Goal: Task Accomplishment & Management: Manage account settings

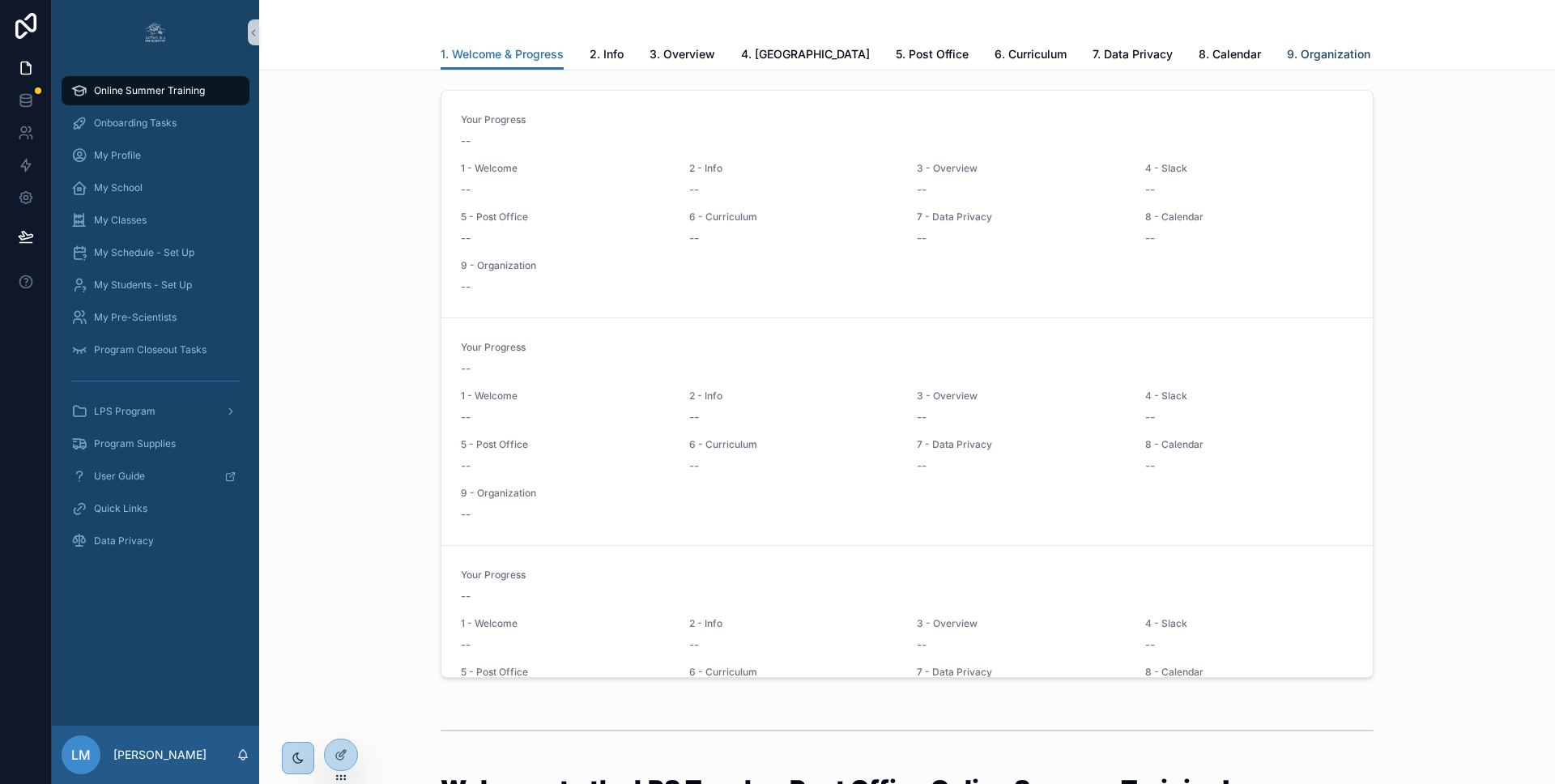
click at [1287, 51] on span "9. Organization" at bounding box center [1329, 53] width 83 height 16
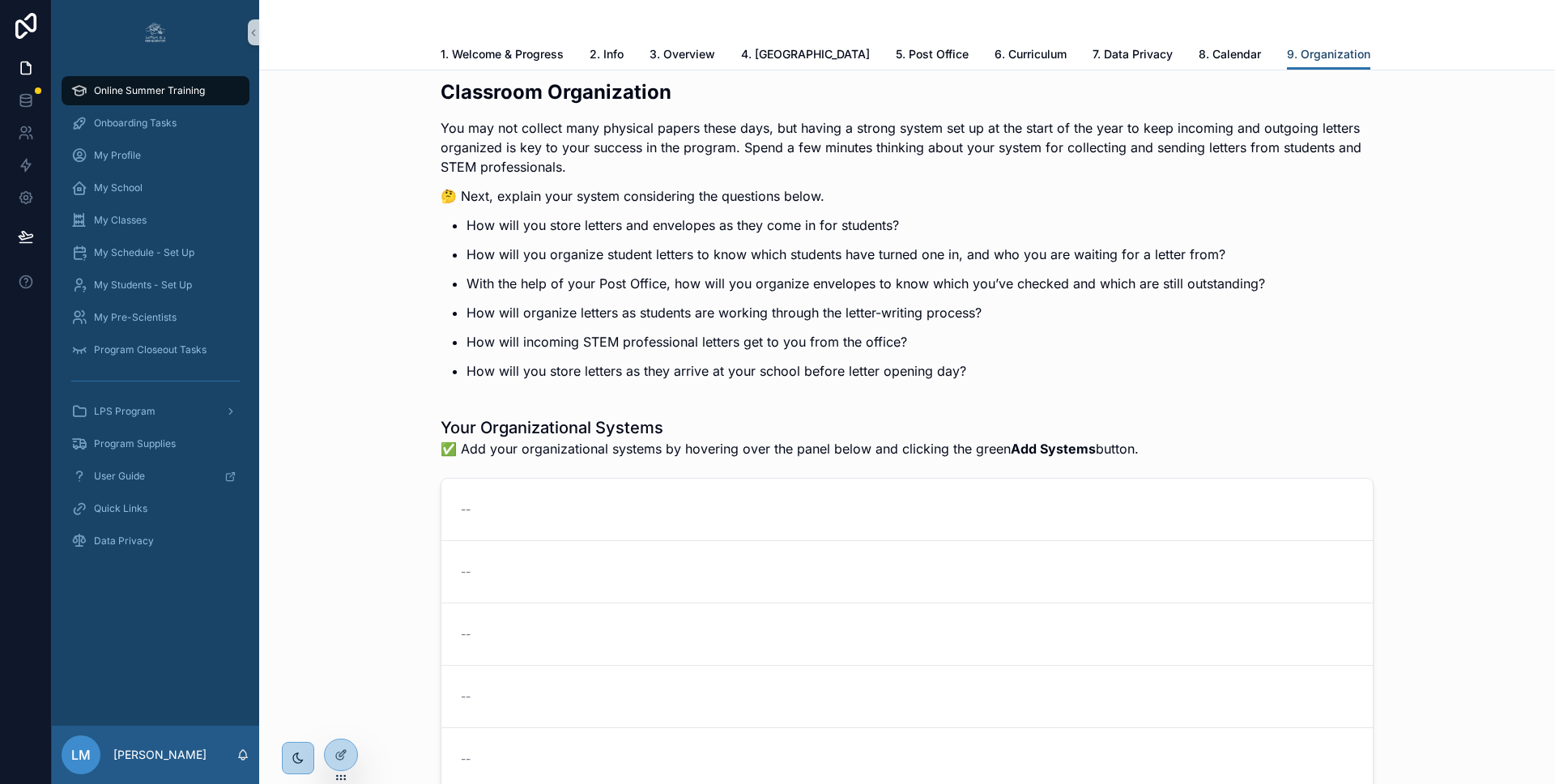
scroll to position [299, 0]
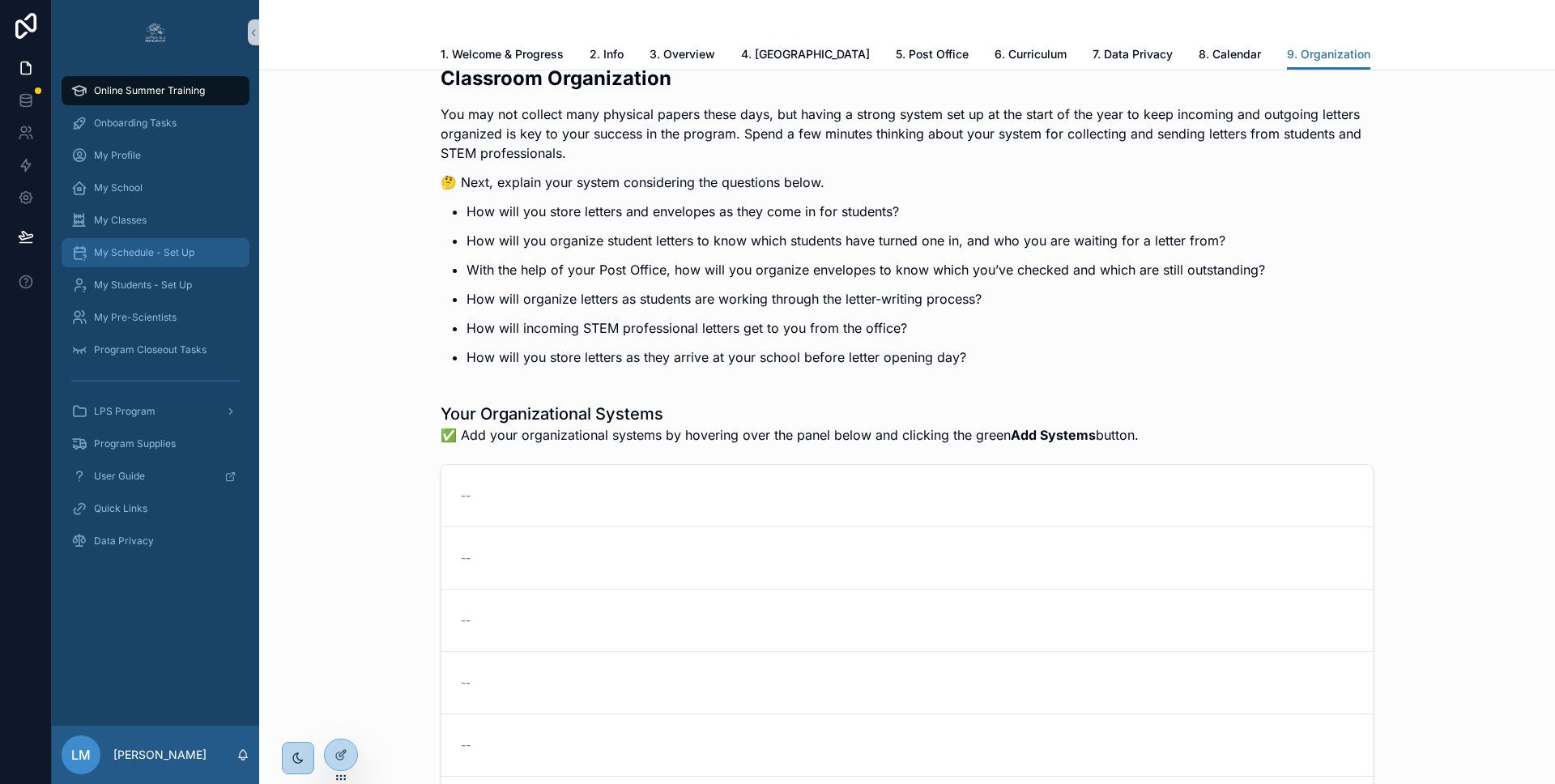
click at [131, 253] on span "My Schedule - Set Up" at bounding box center [144, 253] width 101 height 13
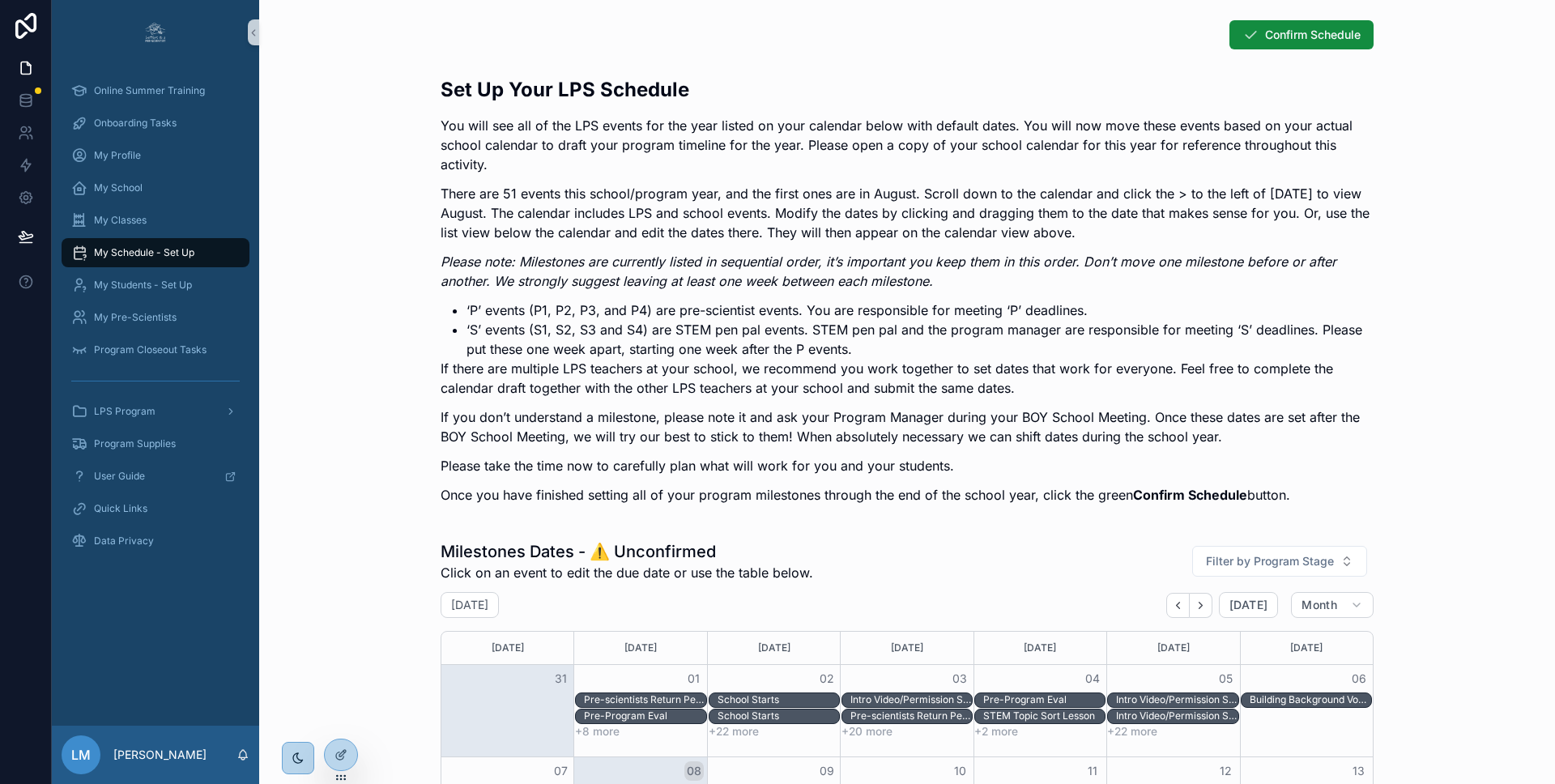
click at [928, 161] on p "You will see all of the LPS events for the year listed on your calendar below w…" at bounding box center [907, 145] width 933 height 58
click at [345, 719] on icon at bounding box center [345, 717] width 2 height 4
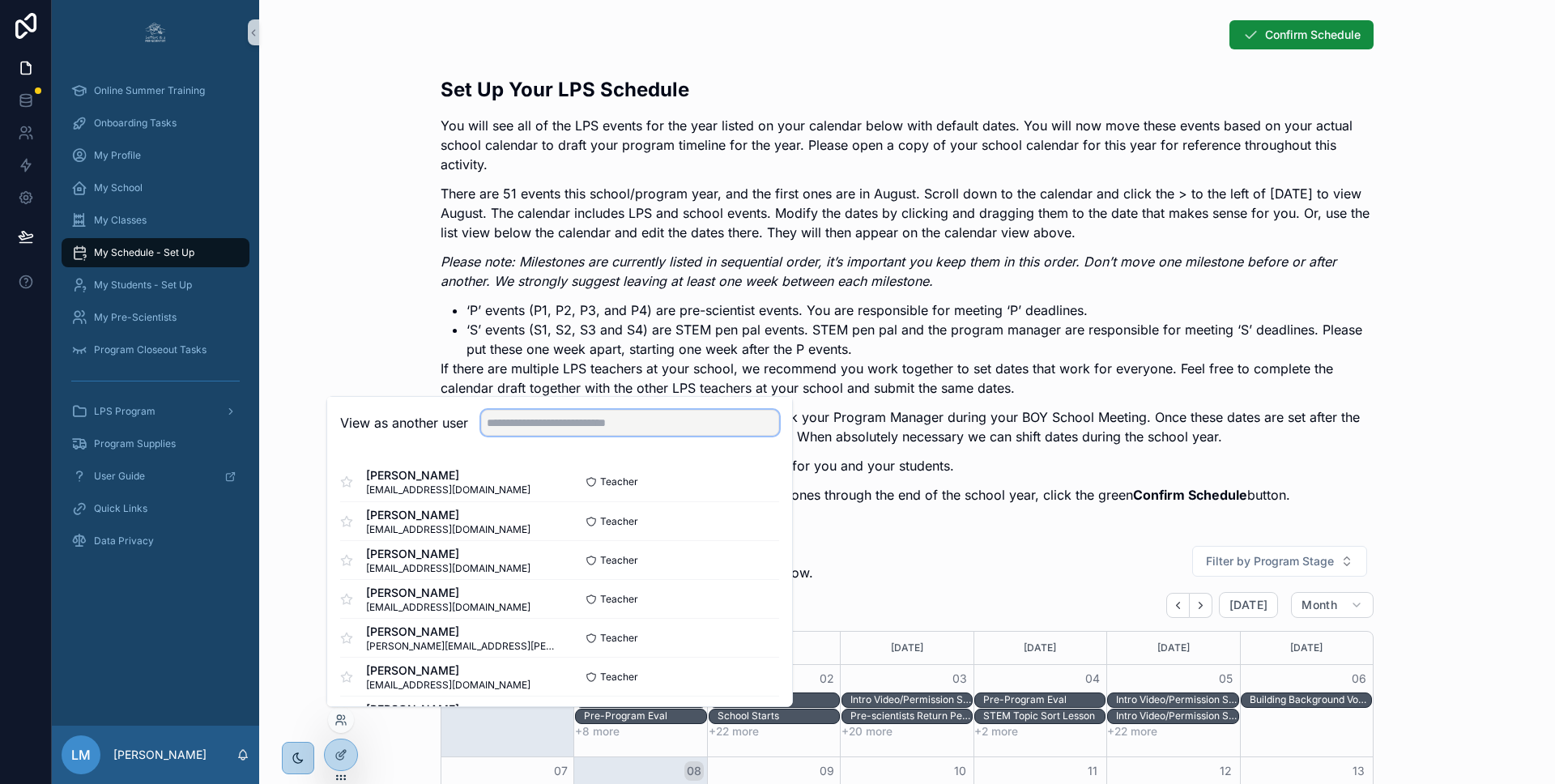
click at [556, 423] on input "text" at bounding box center [630, 422] width 298 height 26
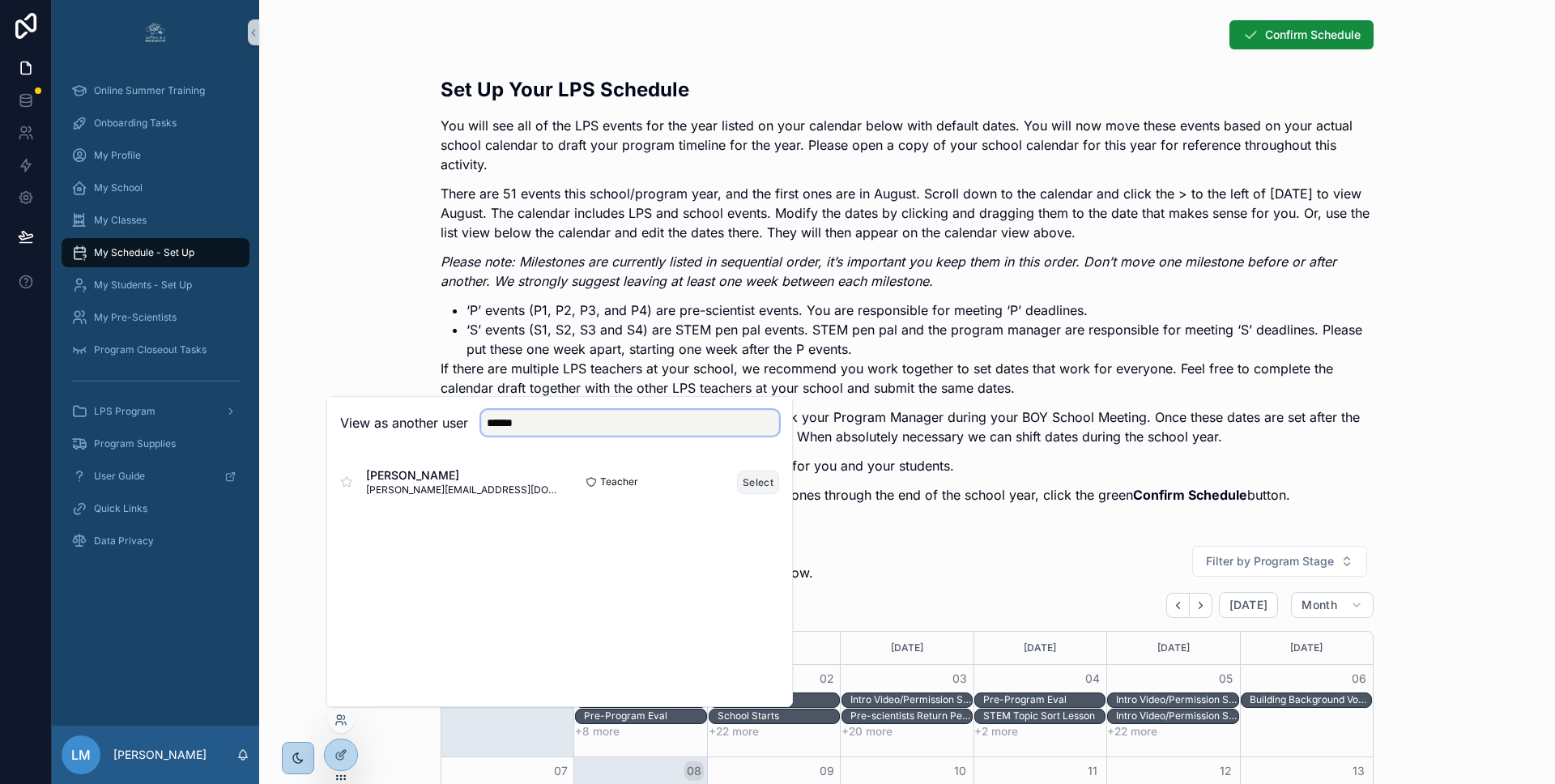
type input "*****"
click at [754, 482] on button "Select" at bounding box center [758, 482] width 42 height 23
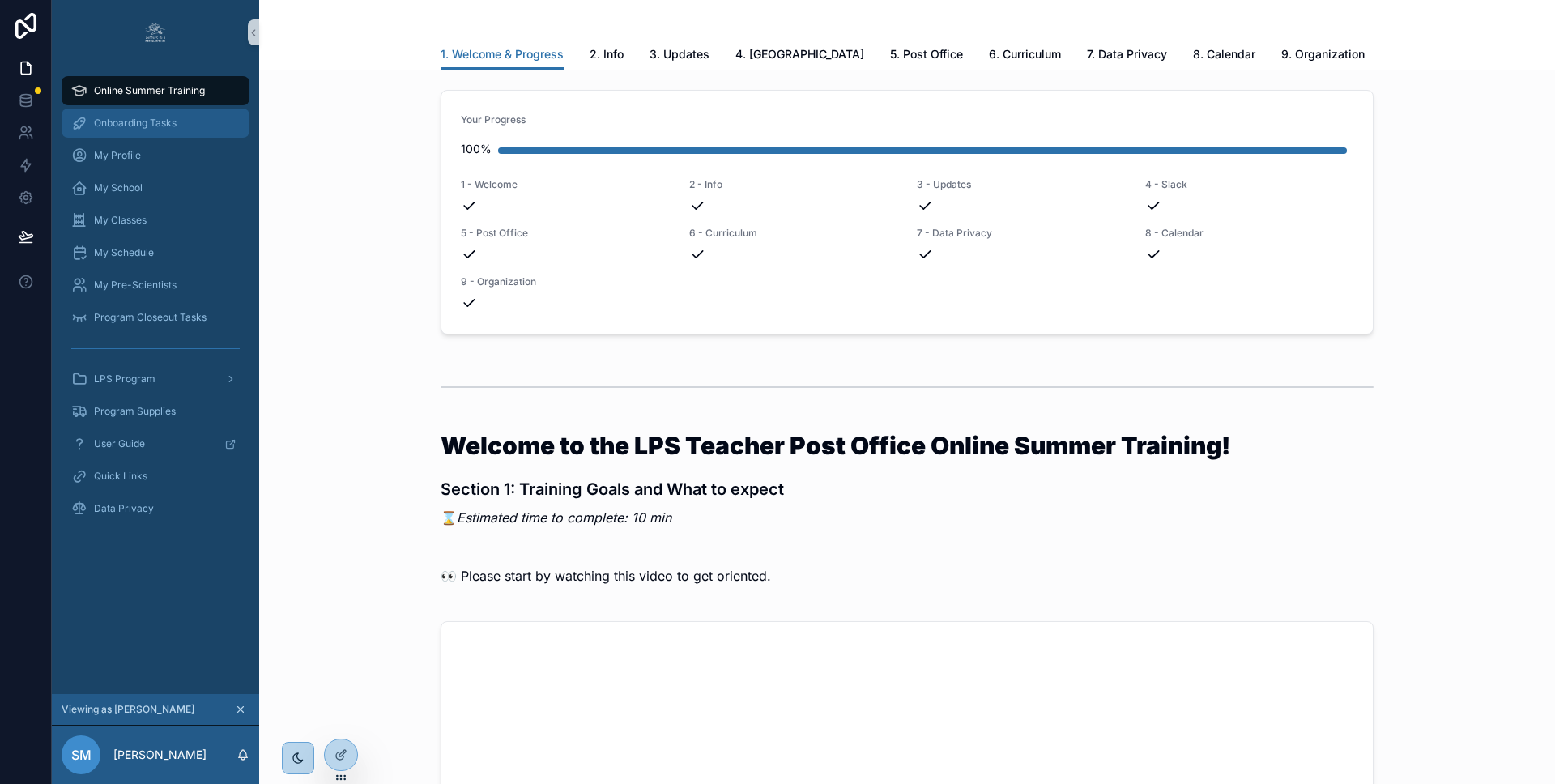
click at [164, 126] on span "Onboarding Tasks" at bounding box center [135, 123] width 82 height 13
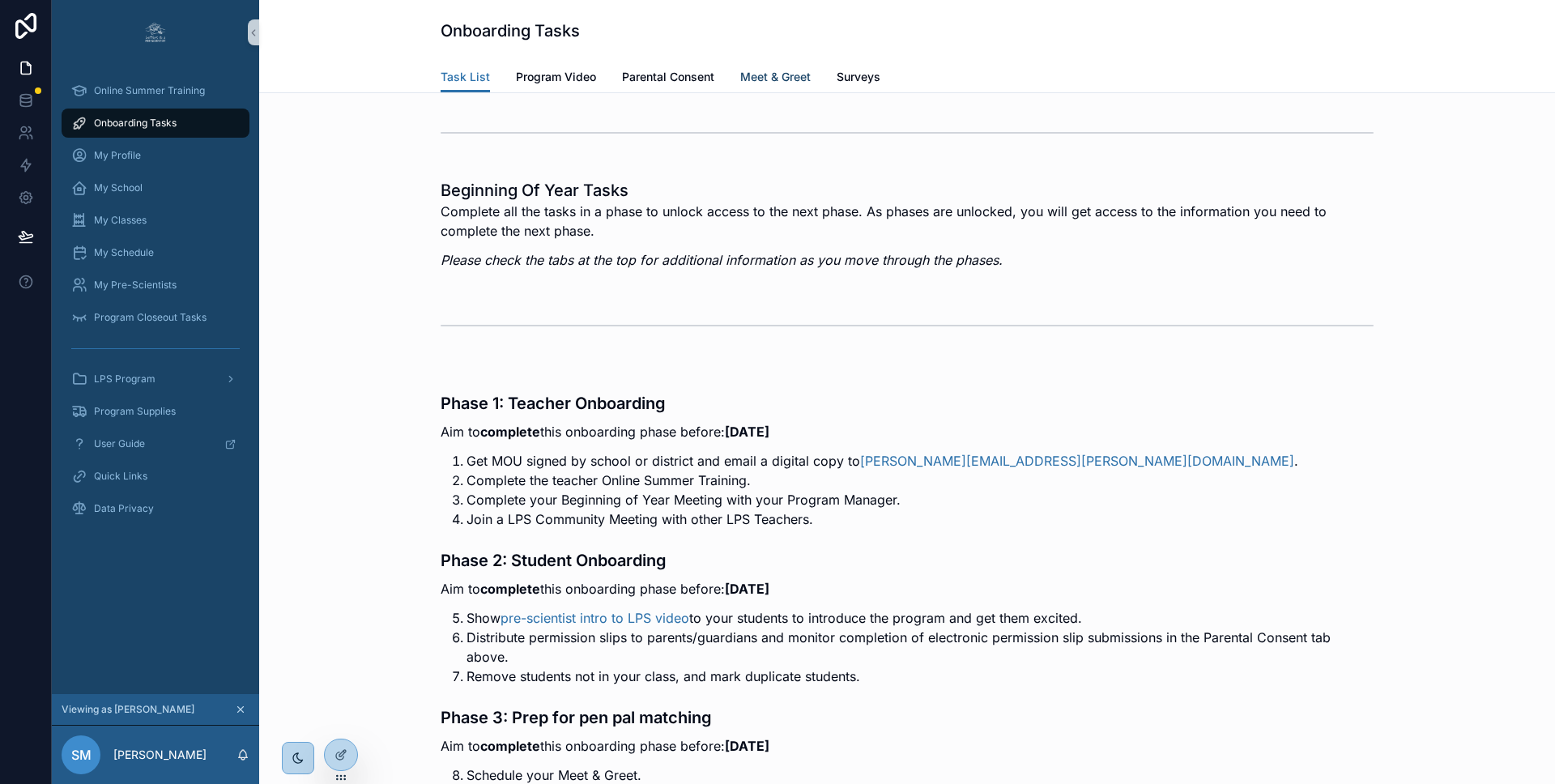
click at [770, 72] on span "Meet & Greet" at bounding box center [775, 77] width 71 height 16
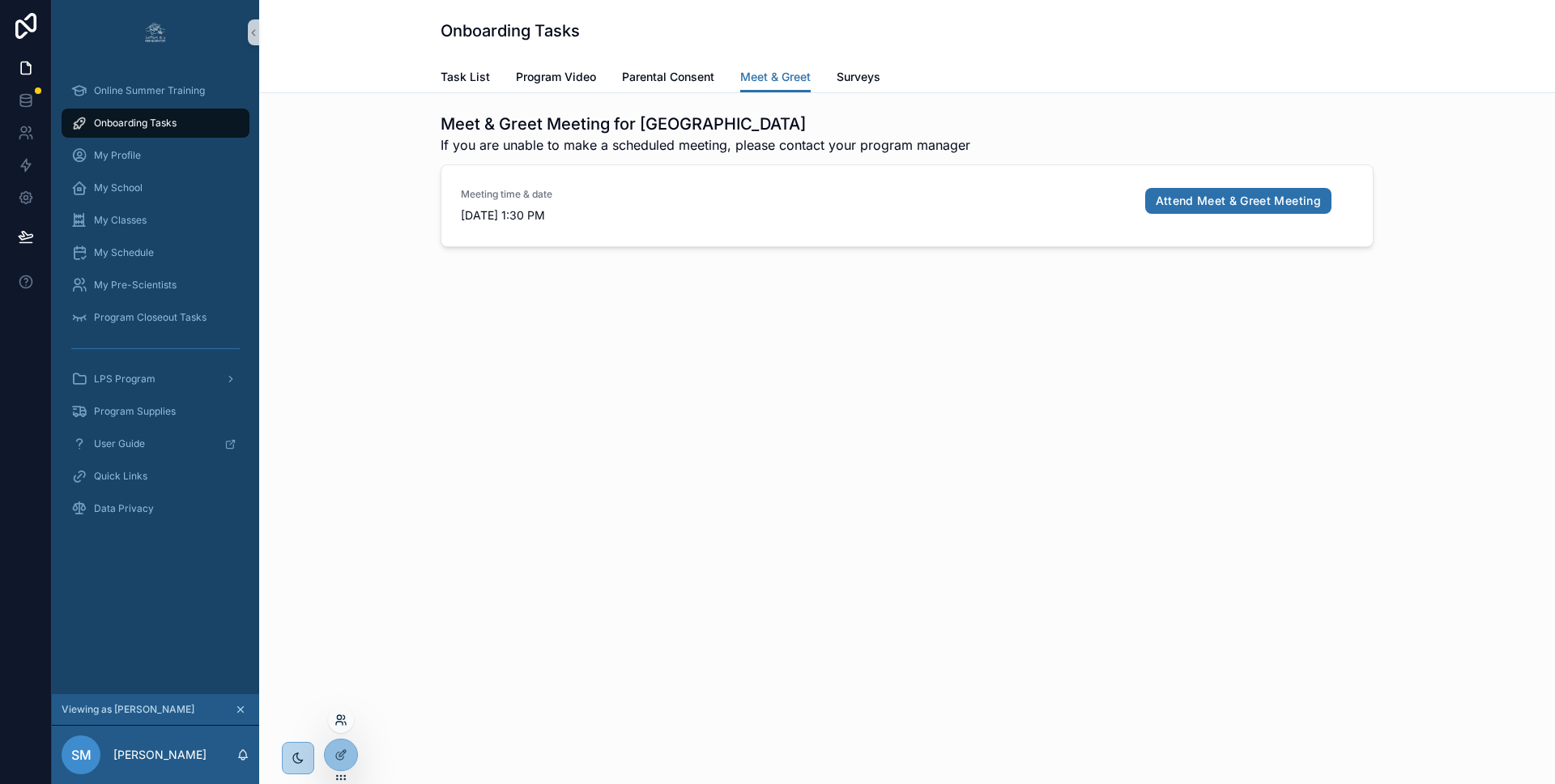
click at [341, 717] on icon at bounding box center [339, 717] width 4 height 4
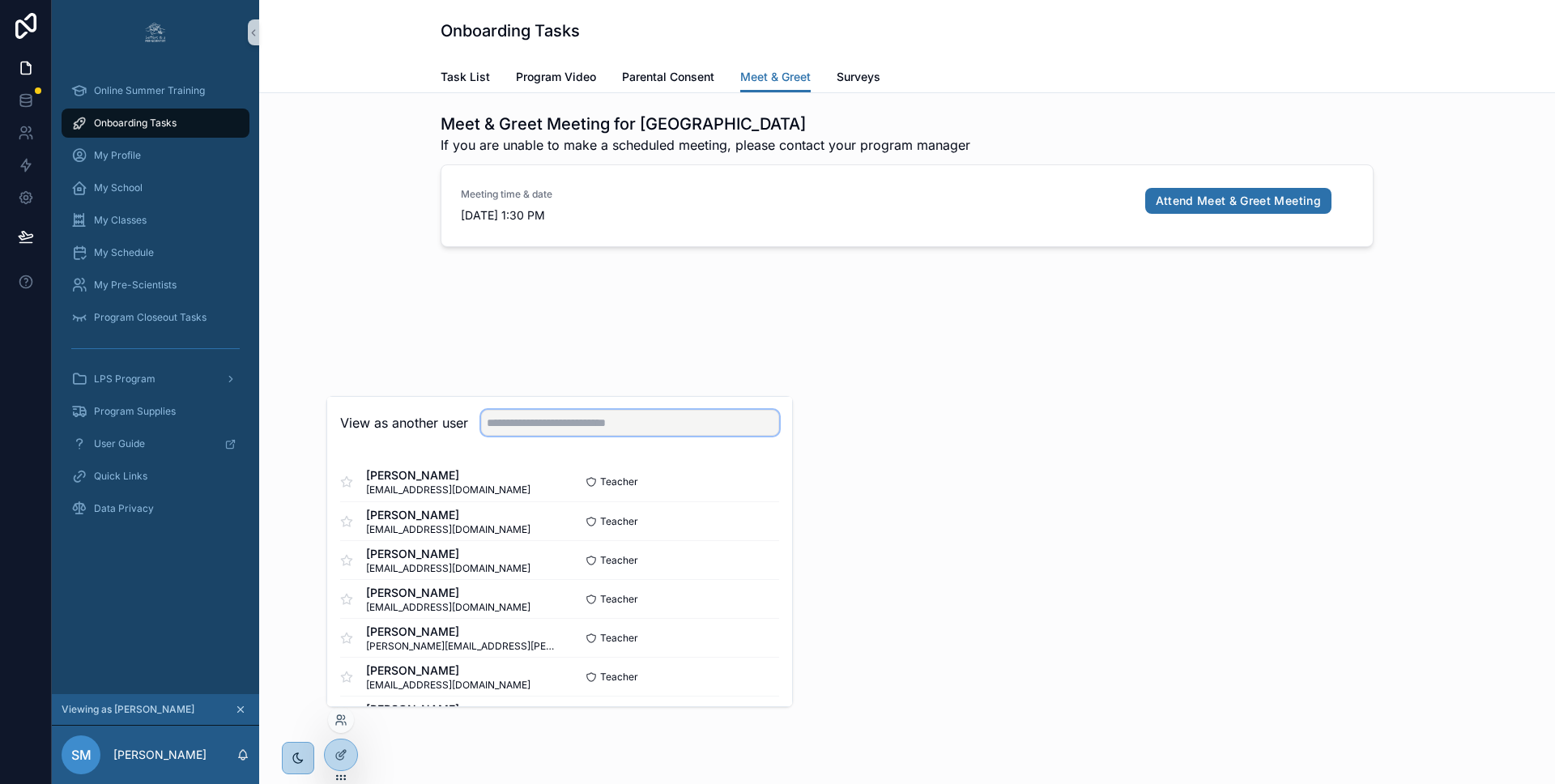
click at [569, 423] on input "text" at bounding box center [630, 422] width 298 height 26
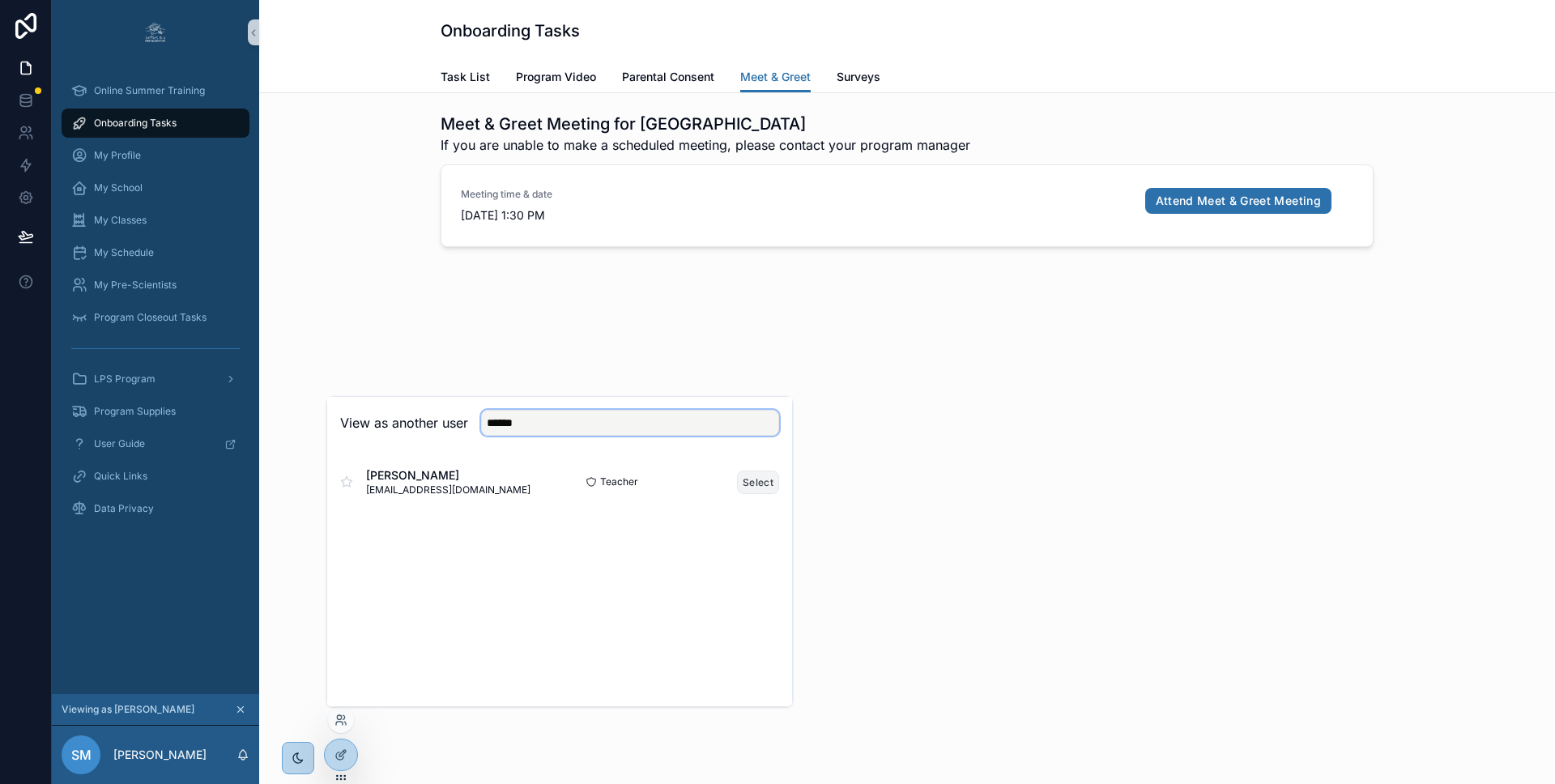
type input "******"
click at [753, 481] on button "Select" at bounding box center [758, 482] width 42 height 23
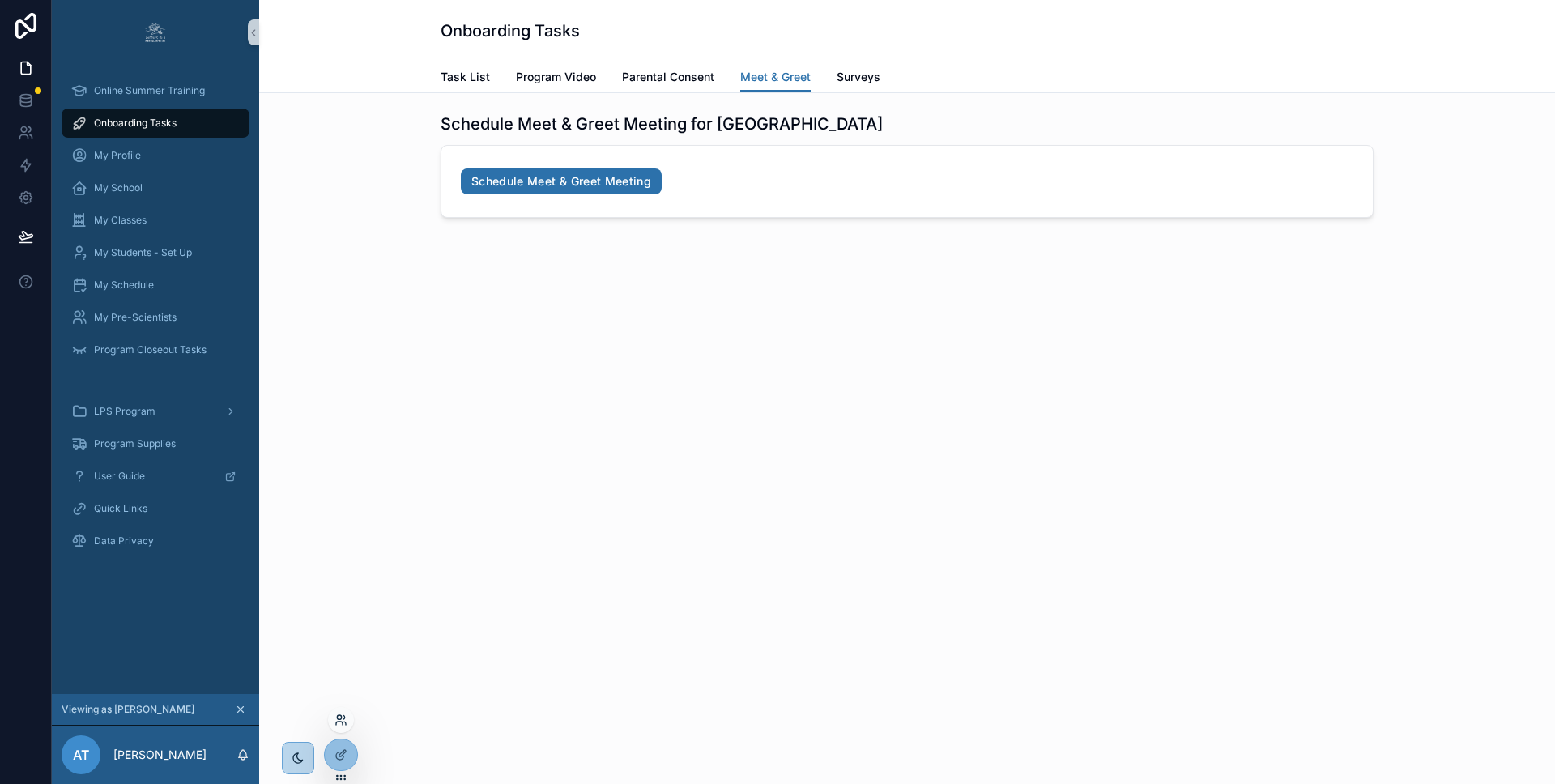
click at [339, 723] on icon at bounding box center [341, 720] width 13 height 13
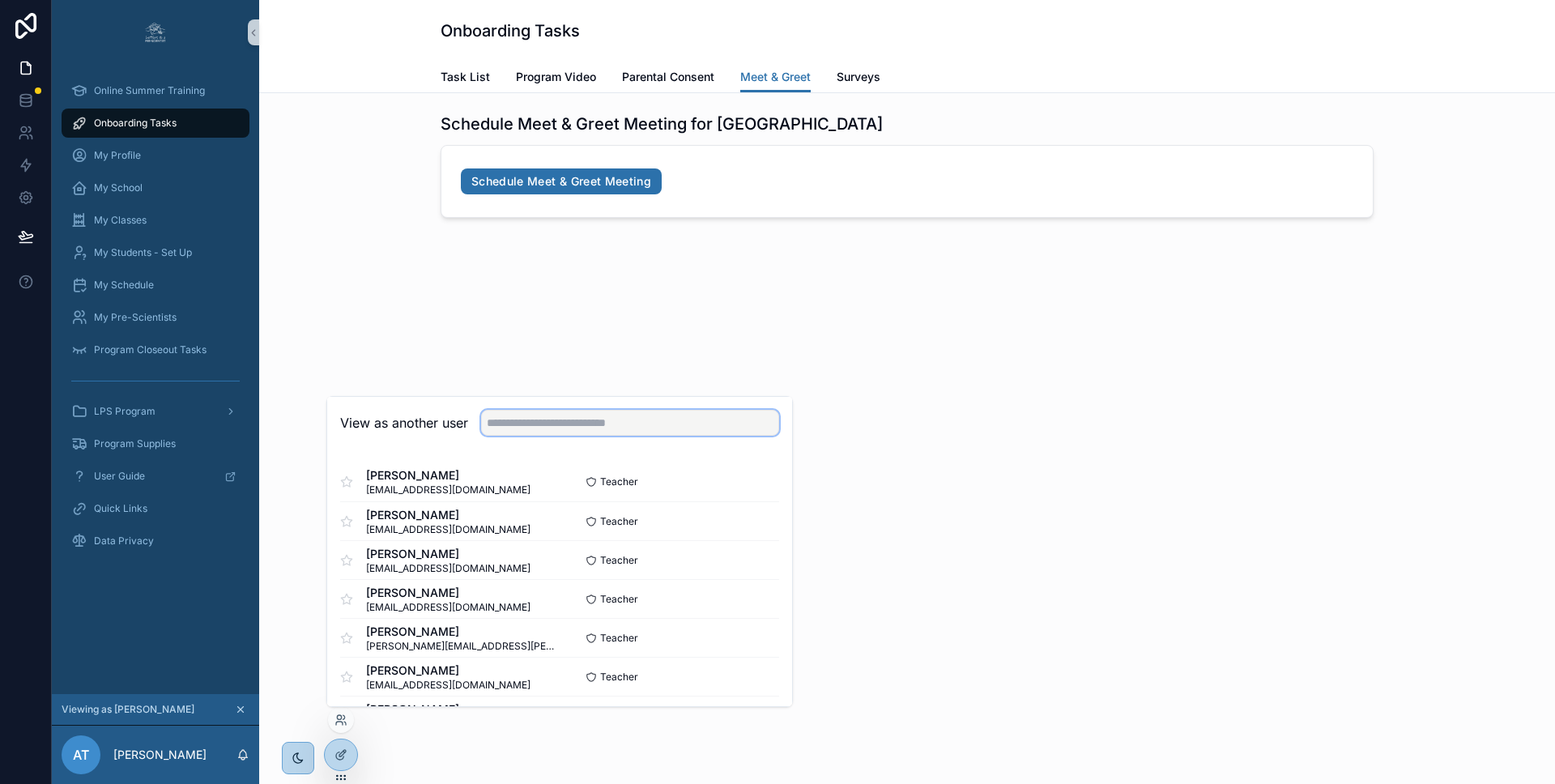
click at [558, 423] on input "text" at bounding box center [630, 422] width 298 height 26
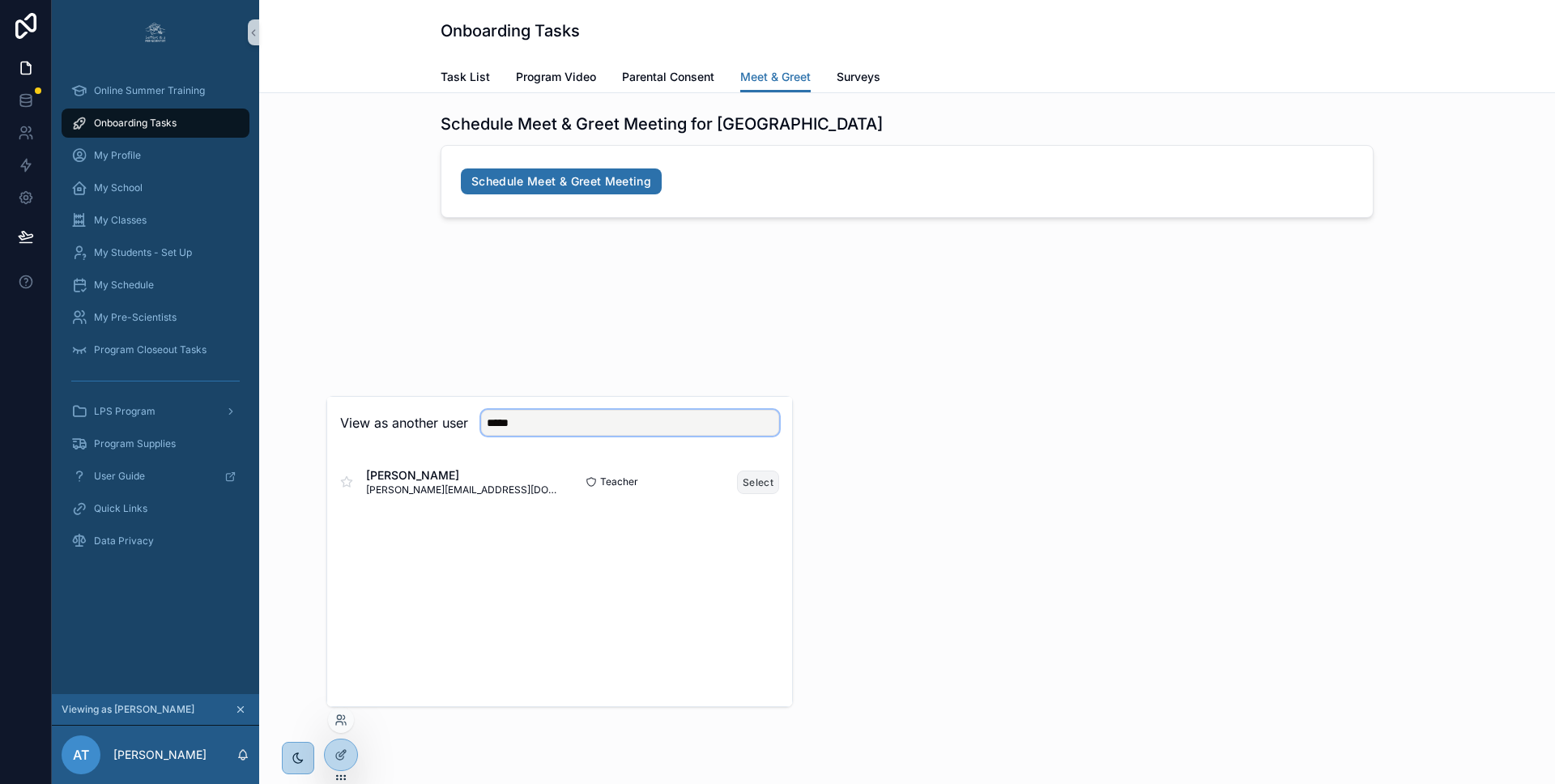
type input "*****"
click at [763, 481] on button "Select" at bounding box center [758, 482] width 42 height 23
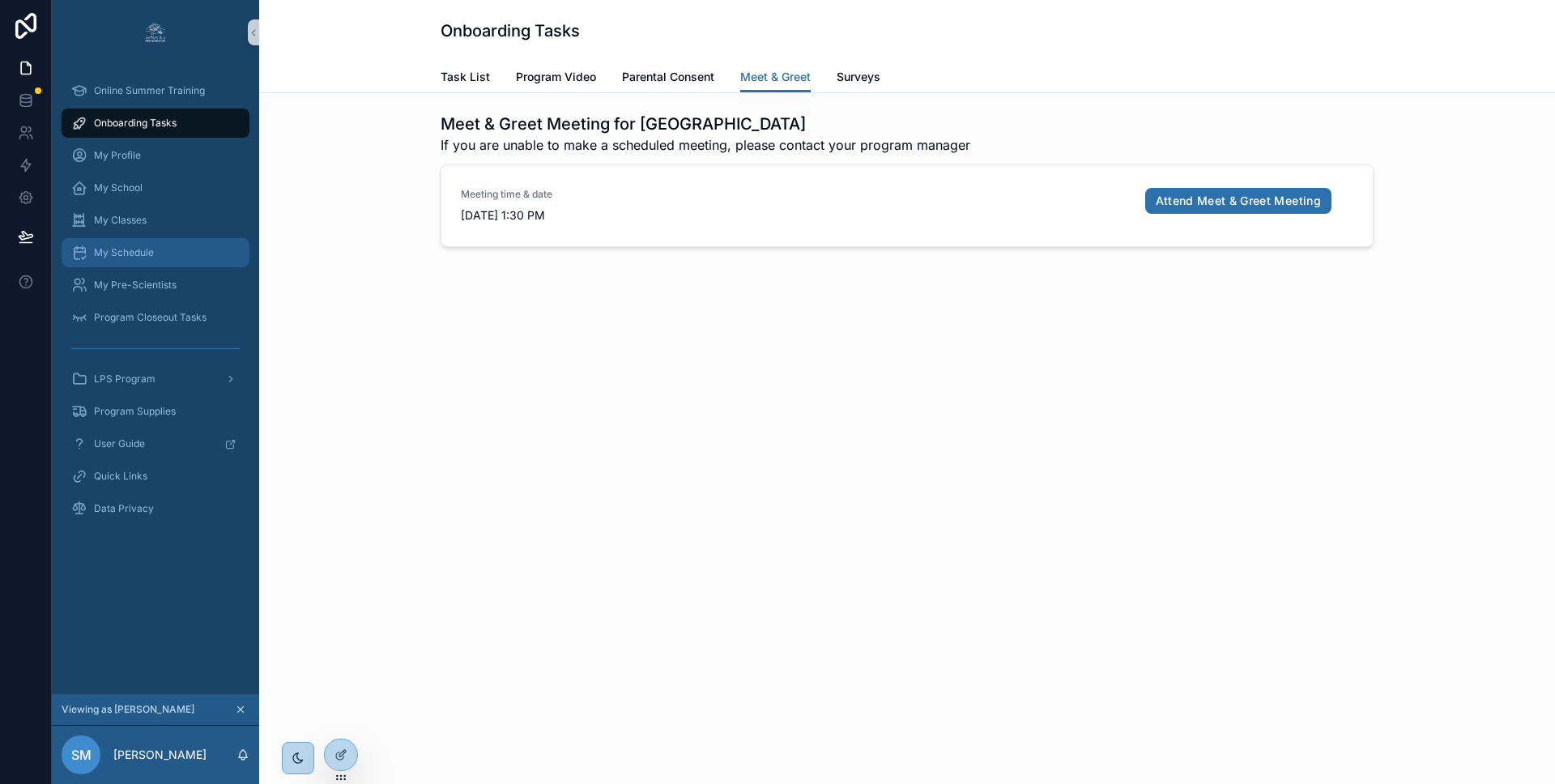
click at [161, 251] on div "My Schedule" at bounding box center [156, 252] width 168 height 26
